Goal: Task Accomplishment & Management: Use online tool/utility

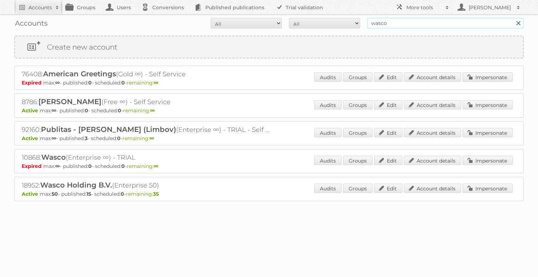
click at [411, 23] on input "wasco" at bounding box center [445, 23] width 157 height 11
type input ";lil"
click at [513, 18] on input "Search" at bounding box center [518, 23] width 11 height 11
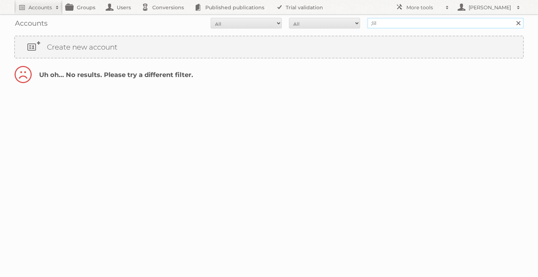
click at [380, 26] on input ";lil" at bounding box center [445, 23] width 157 height 11
type input "lidl"
click at [513, 18] on input "Search" at bounding box center [518, 23] width 11 height 11
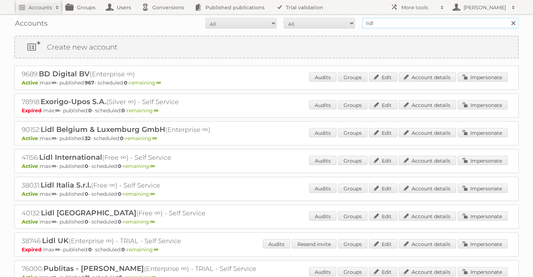
click at [410, 25] on input "lidl" at bounding box center [440, 23] width 157 height 11
type input "lidl be"
click at [508, 18] on input "Search" at bounding box center [513, 23] width 11 height 11
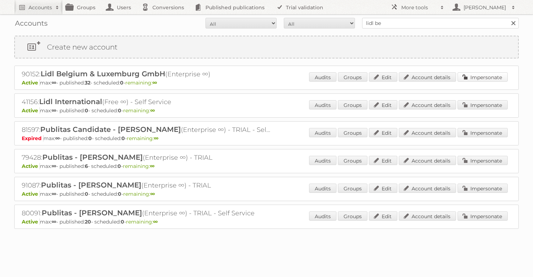
click at [501, 78] on link "Impersonate" at bounding box center [483, 76] width 50 height 9
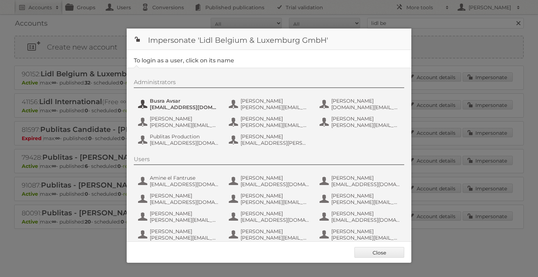
click at [158, 99] on span "Busra Avsar" at bounding box center [184, 101] width 69 height 6
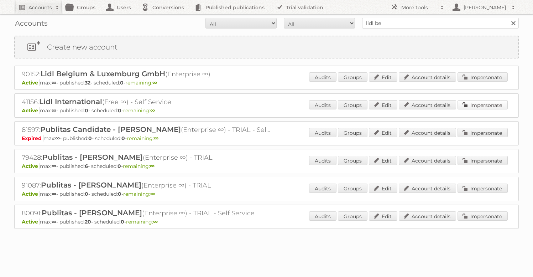
click at [485, 103] on link "Impersonate" at bounding box center [483, 104] width 50 height 9
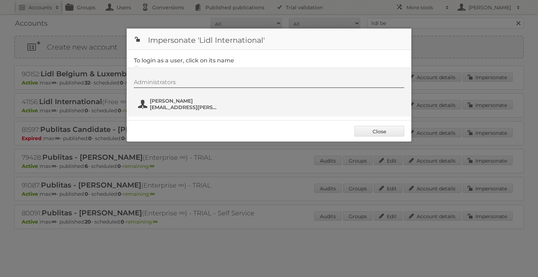
click at [182, 104] on span "Kathrin Gruber" at bounding box center [184, 101] width 69 height 6
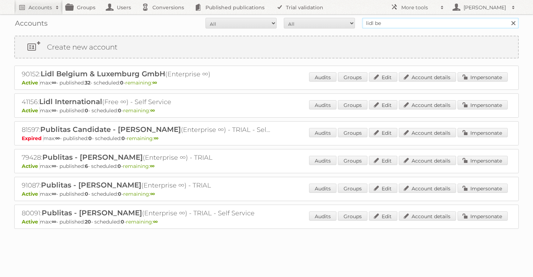
click at [402, 22] on input "lidl be" at bounding box center [440, 23] width 157 height 11
paste input "Lidl Belgium GmbH & Co. KG"
type input "Lidl Belgium GmbH & Co. KG"
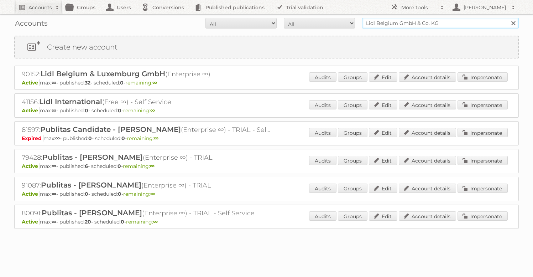
click at [508, 18] on input "Search" at bounding box center [513, 23] width 11 height 11
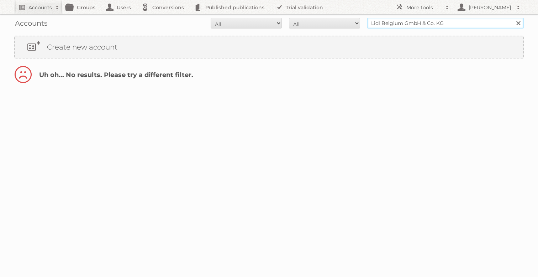
drag, startPoint x: 403, startPoint y: 24, endPoint x: 463, endPoint y: 18, distance: 60.1
click at [463, 18] on input "Lidl Belgium GmbH & Co. KG" at bounding box center [445, 23] width 157 height 11
drag, startPoint x: 405, startPoint y: 24, endPoint x: 472, endPoint y: 21, distance: 67.3
click at [472, 21] on input "Lidl Belgium GmbH & Co. KG" at bounding box center [445, 23] width 157 height 11
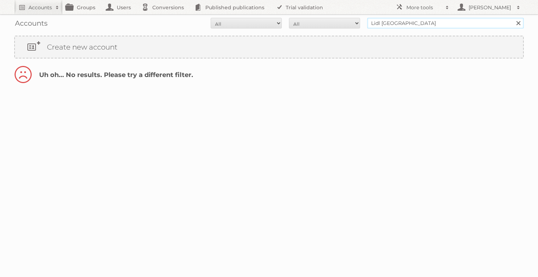
type input "Lidl [GEOGRAPHIC_DATA]"
click at [513, 18] on input "Search" at bounding box center [518, 23] width 11 height 11
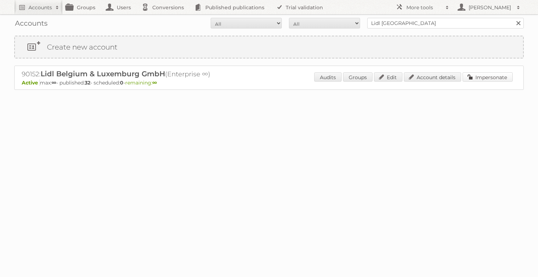
click at [487, 79] on link "Impersonate" at bounding box center [488, 76] width 50 height 9
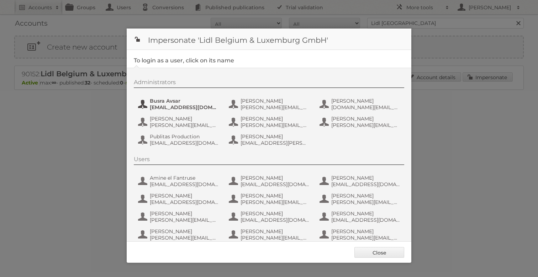
click at [161, 103] on span "Busra Avsar" at bounding box center [184, 101] width 69 height 6
